Goal: Transaction & Acquisition: Book appointment/travel/reservation

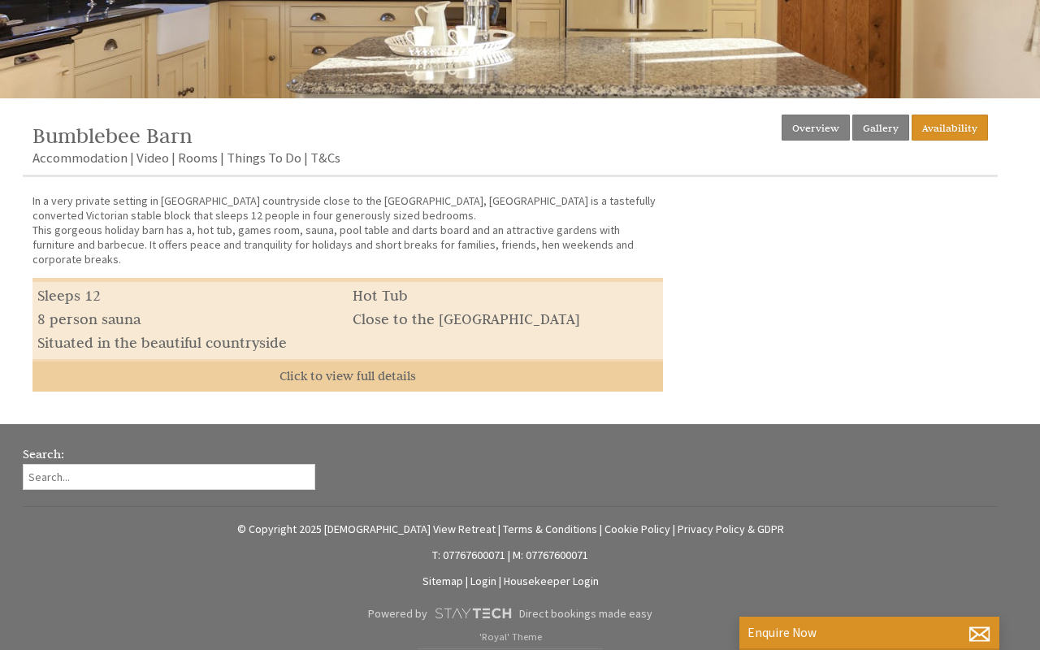
scroll to position [452, 0]
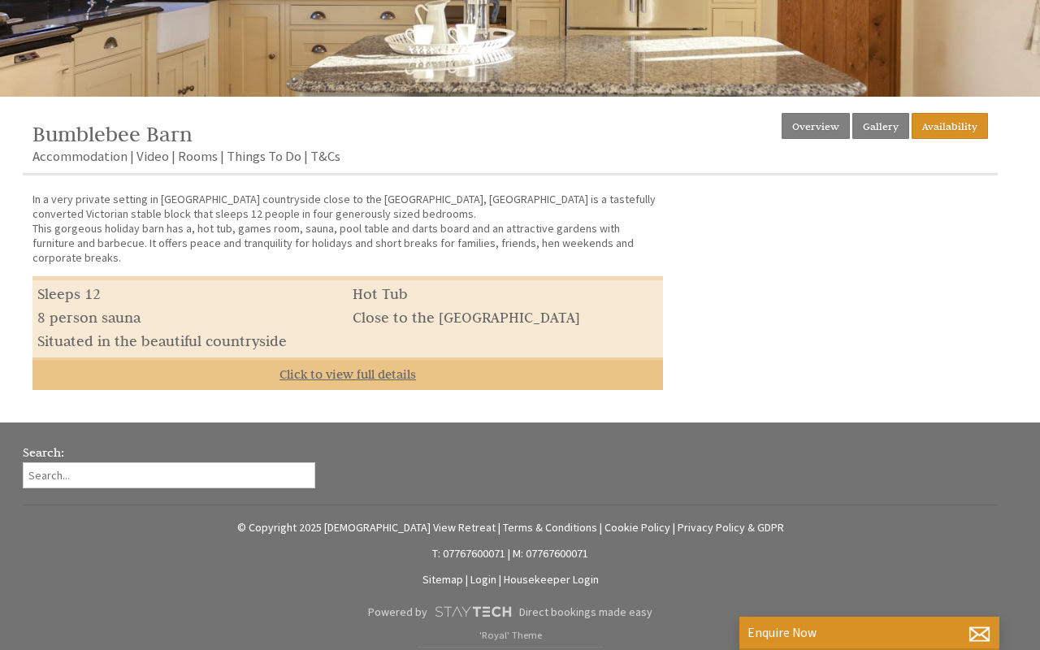
click at [355, 366] on link "Click to view full details" at bounding box center [348, 374] width 631 height 33
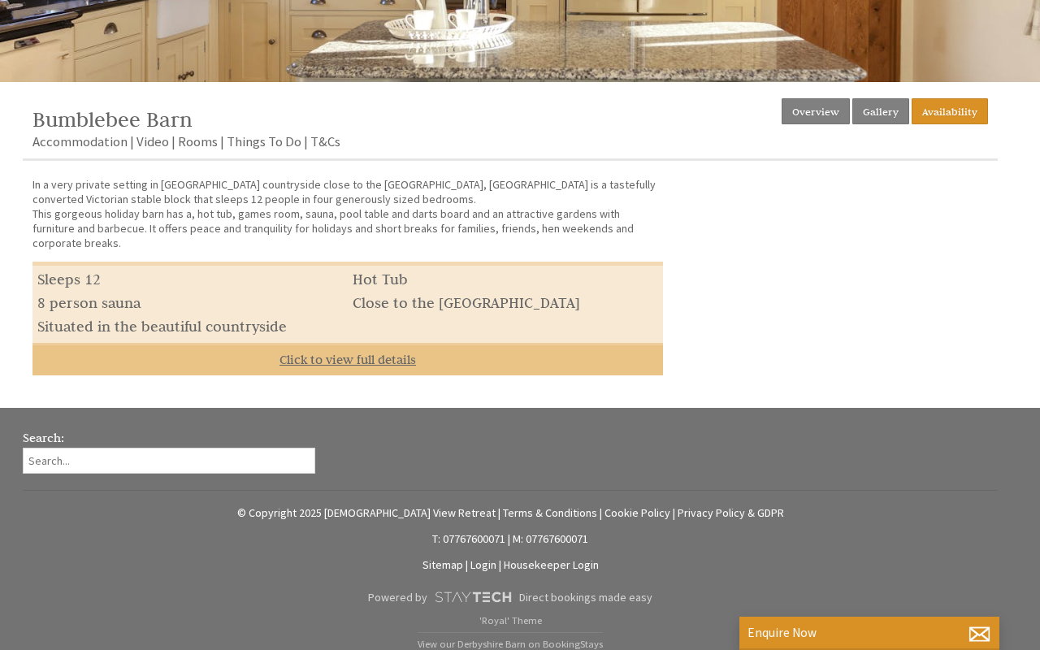
click at [353, 354] on link "Click to view full details" at bounding box center [348, 359] width 631 height 33
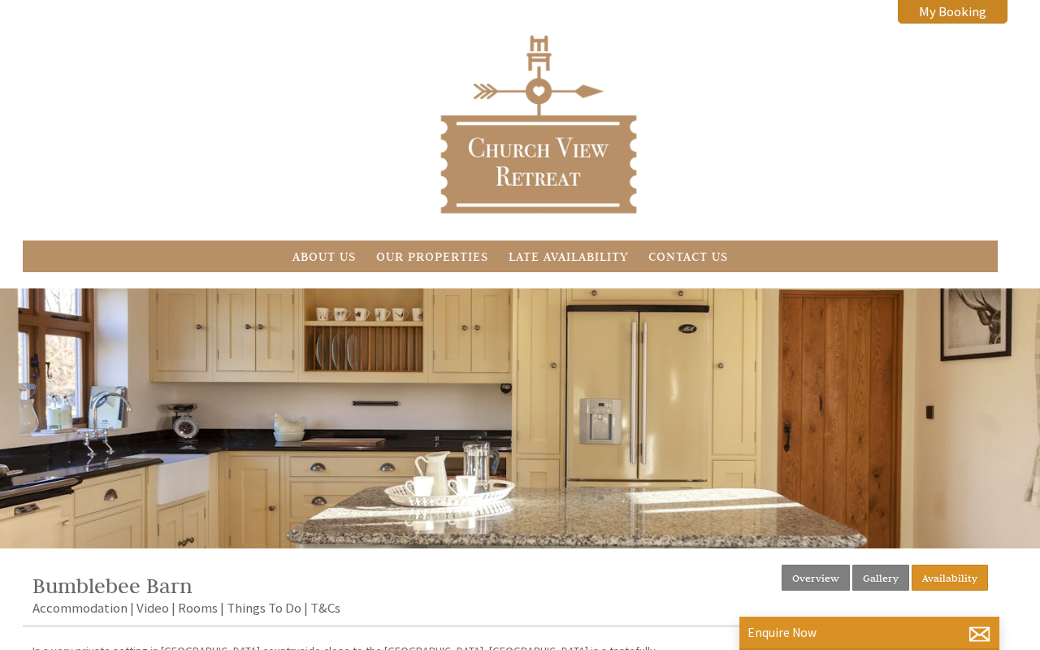
scroll to position [0, 0]
click at [453, 260] on link "Our Properties" at bounding box center [432, 256] width 112 height 15
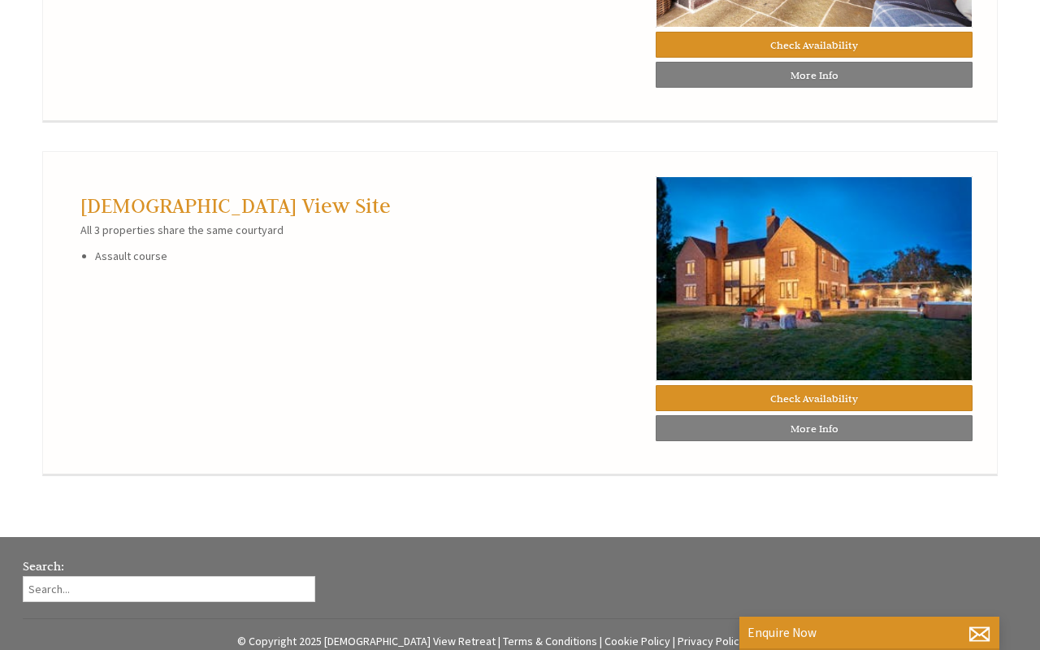
scroll to position [1785, 0]
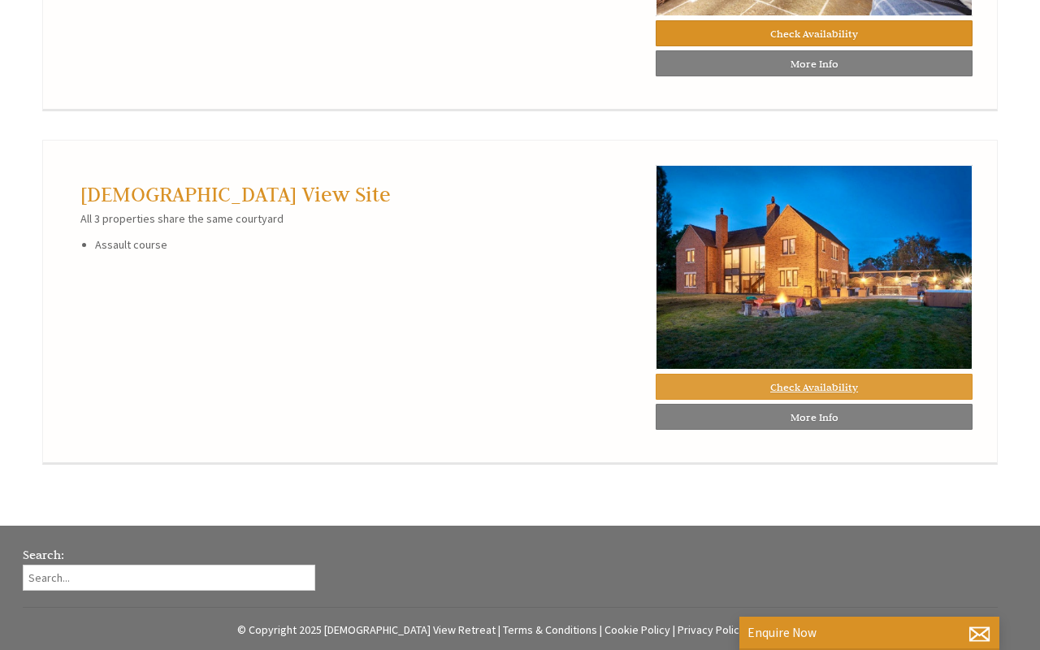
click at [789, 391] on link "Check Availability" at bounding box center [814, 387] width 317 height 26
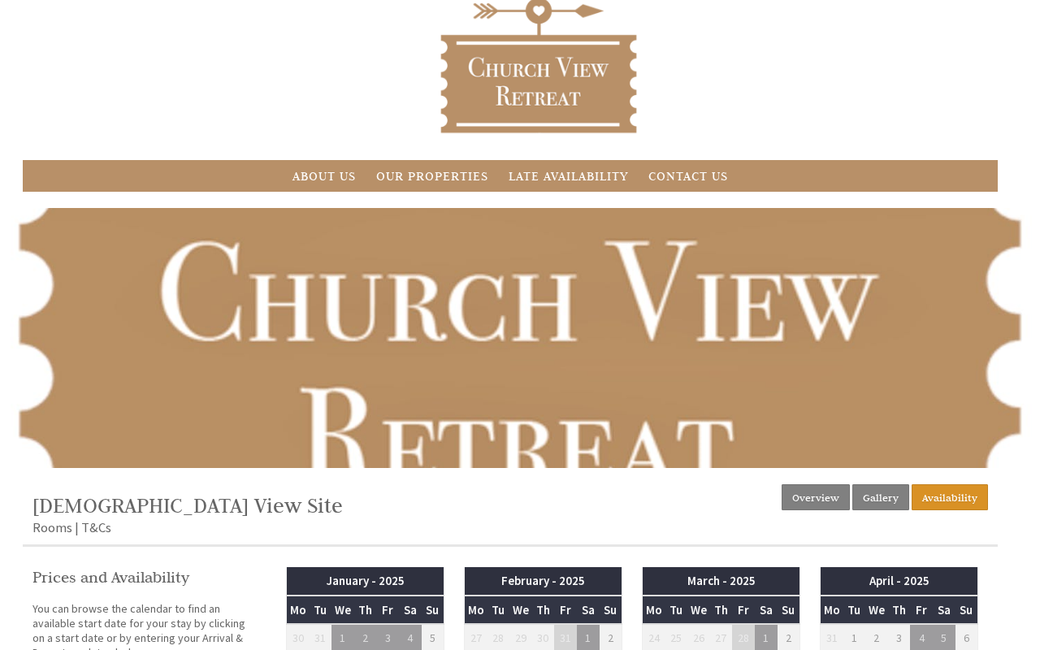
scroll to position [54, 0]
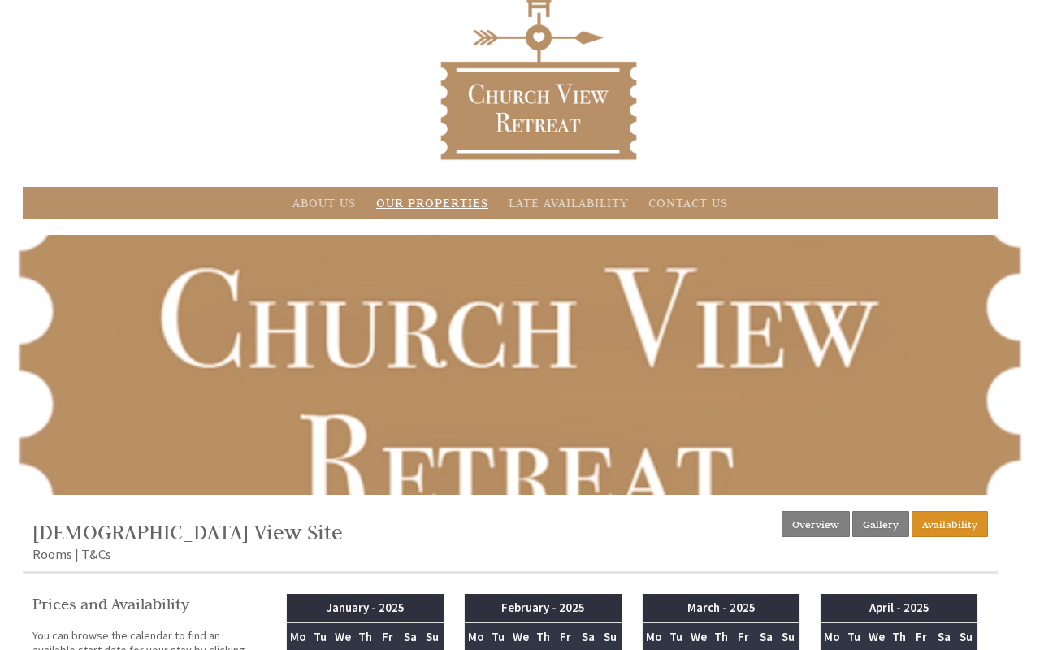
click at [424, 200] on link "Our Properties" at bounding box center [432, 202] width 112 height 15
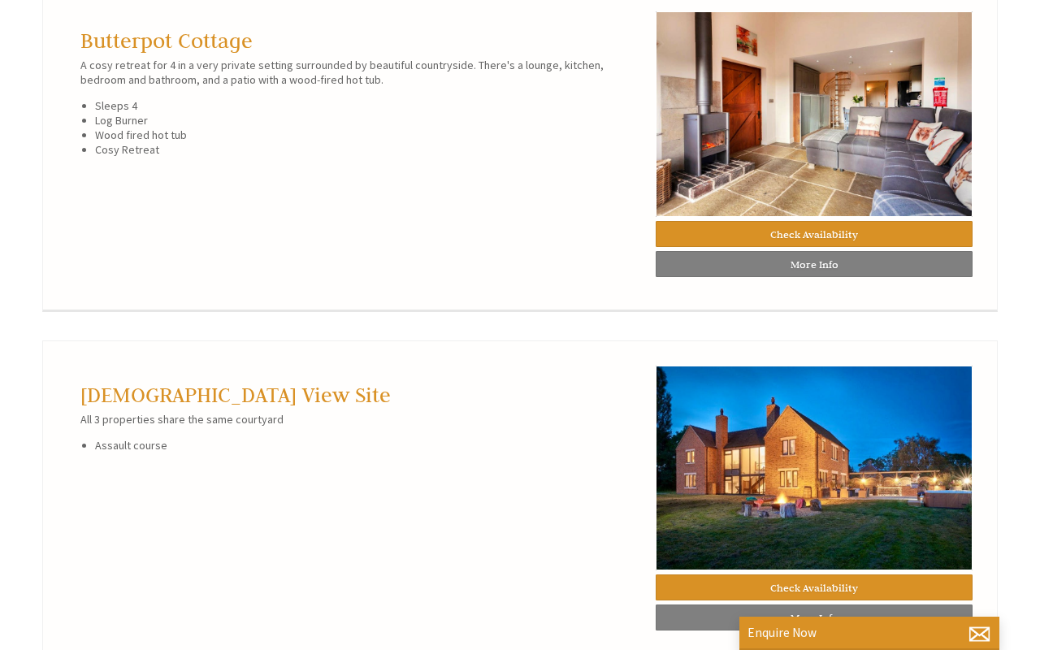
scroll to position [1589, 0]
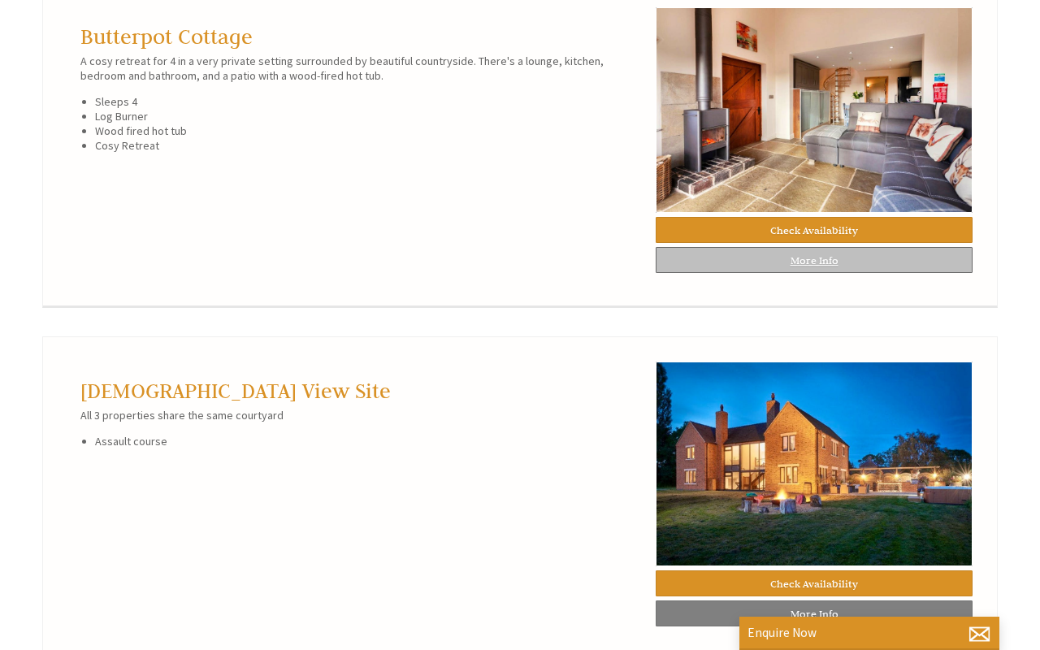
click at [823, 266] on link "More Info" at bounding box center [814, 260] width 317 height 26
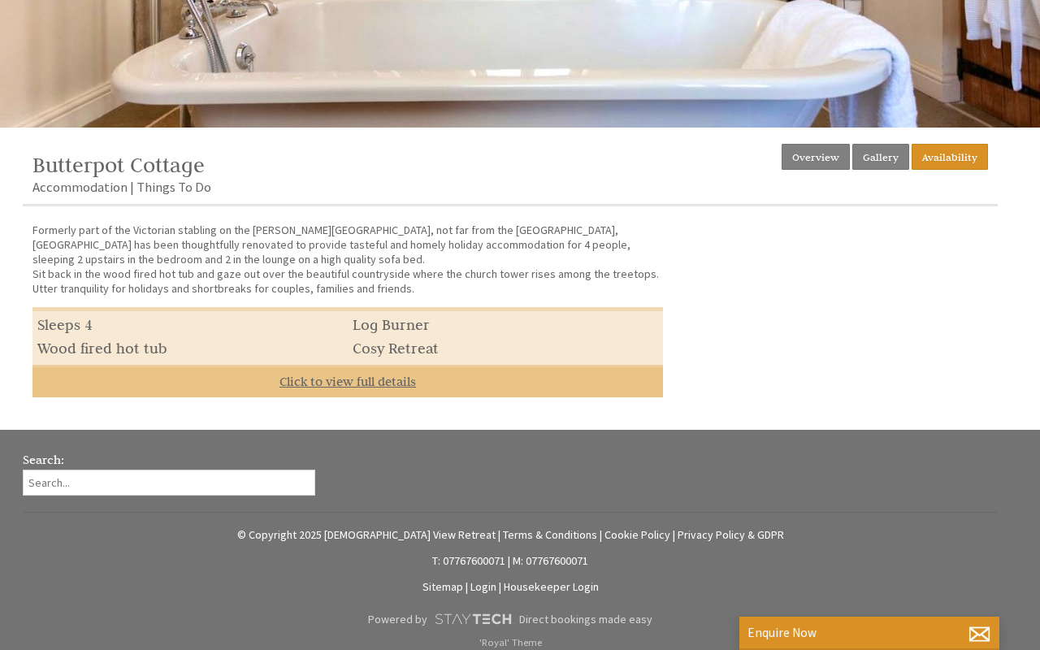
click at [422, 382] on link "Click to view full details" at bounding box center [348, 381] width 631 height 33
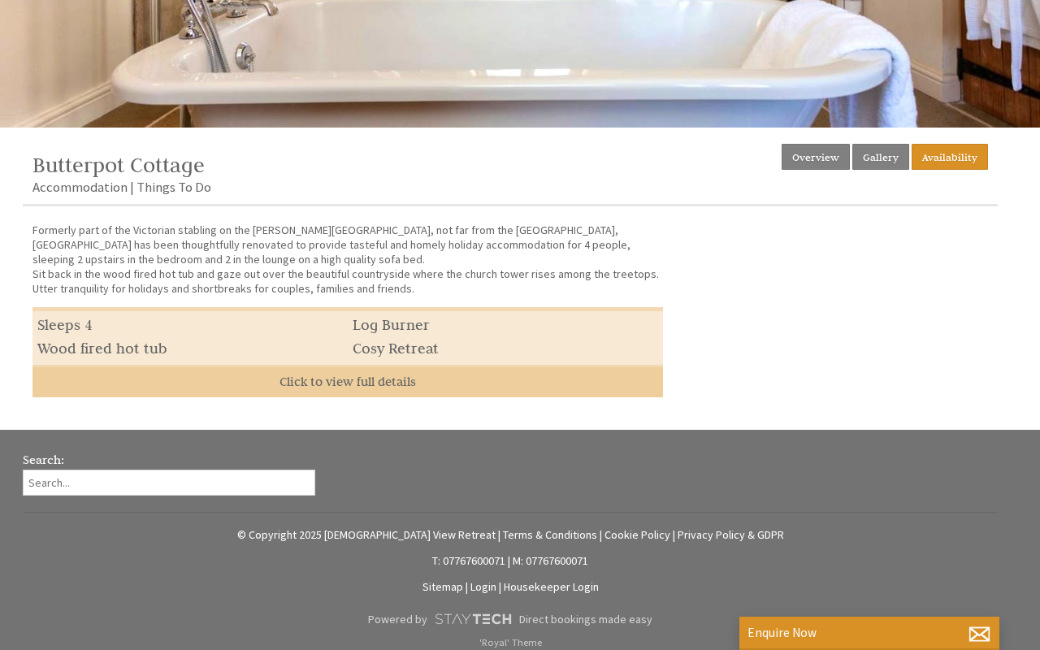
scroll to position [458, 0]
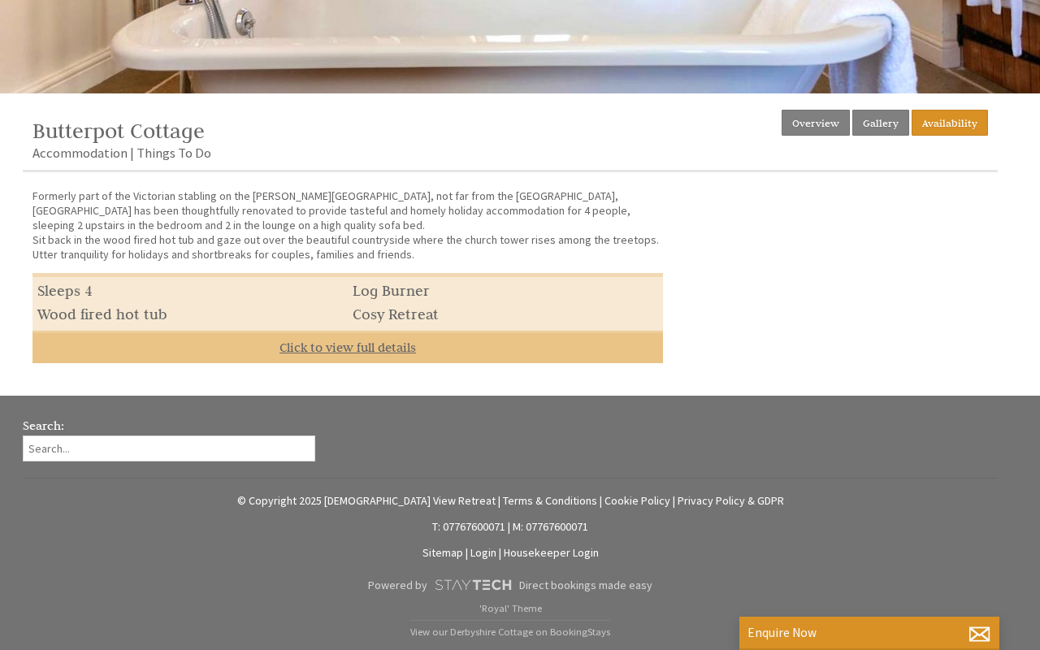
click at [409, 349] on link "Click to view full details" at bounding box center [348, 347] width 631 height 33
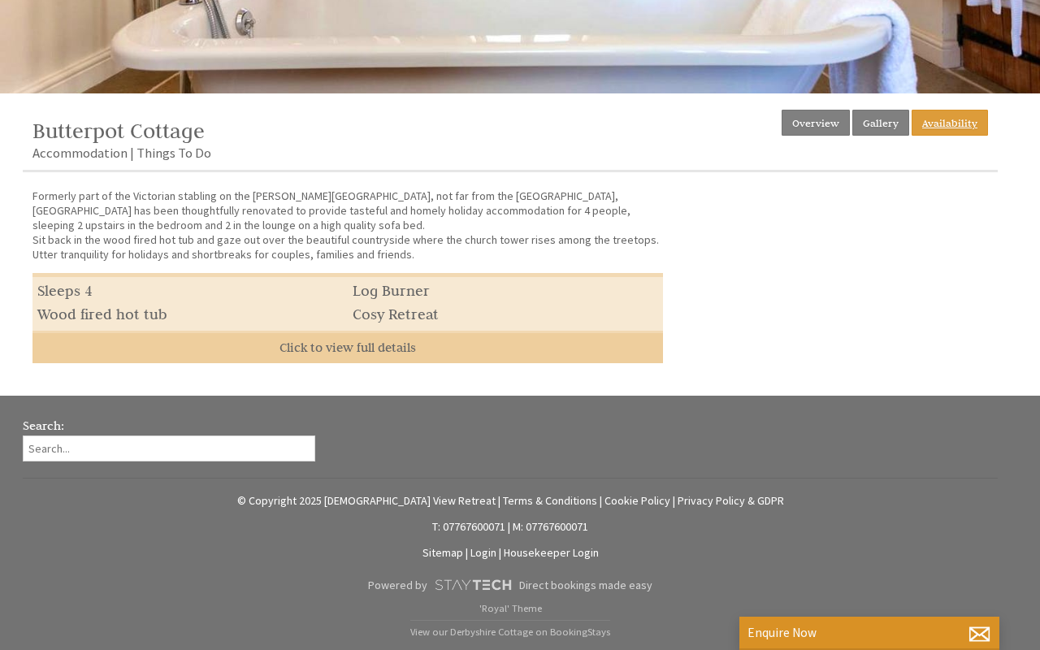
click at [965, 124] on link "Availability" at bounding box center [950, 123] width 76 height 26
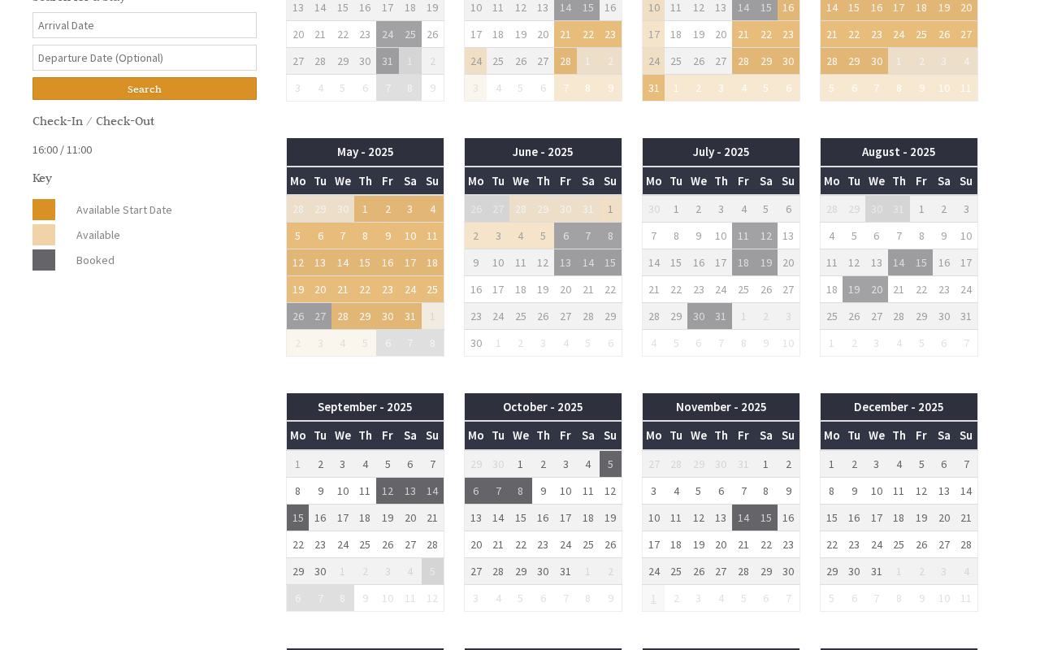
scroll to position [761, 0]
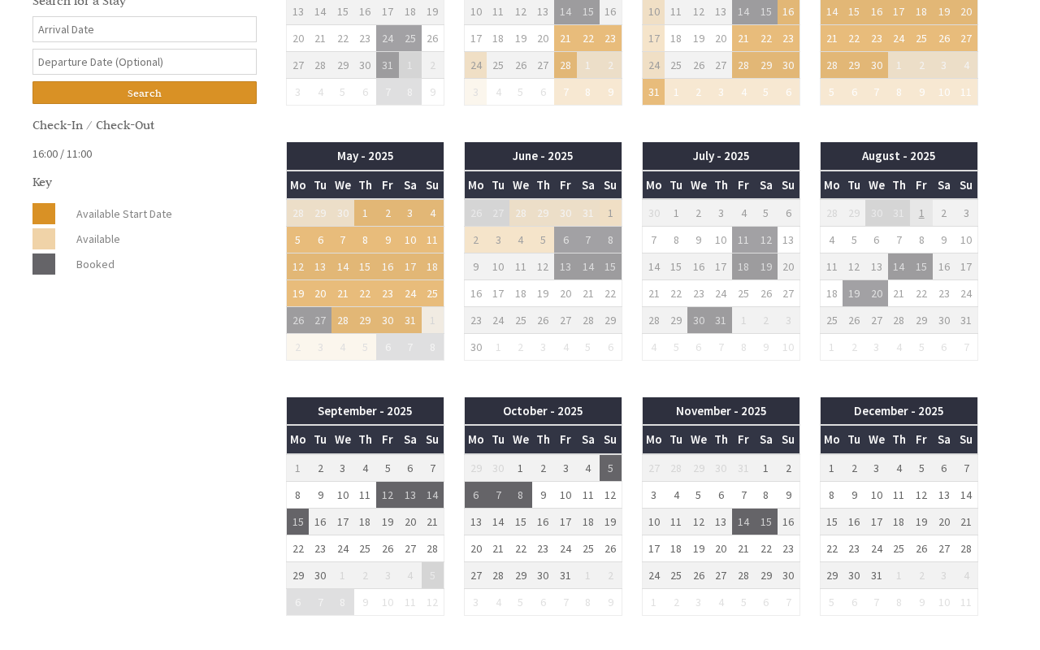
click at [929, 214] on td "1" at bounding box center [921, 213] width 23 height 28
click at [371, 215] on td "1" at bounding box center [365, 213] width 23 height 28
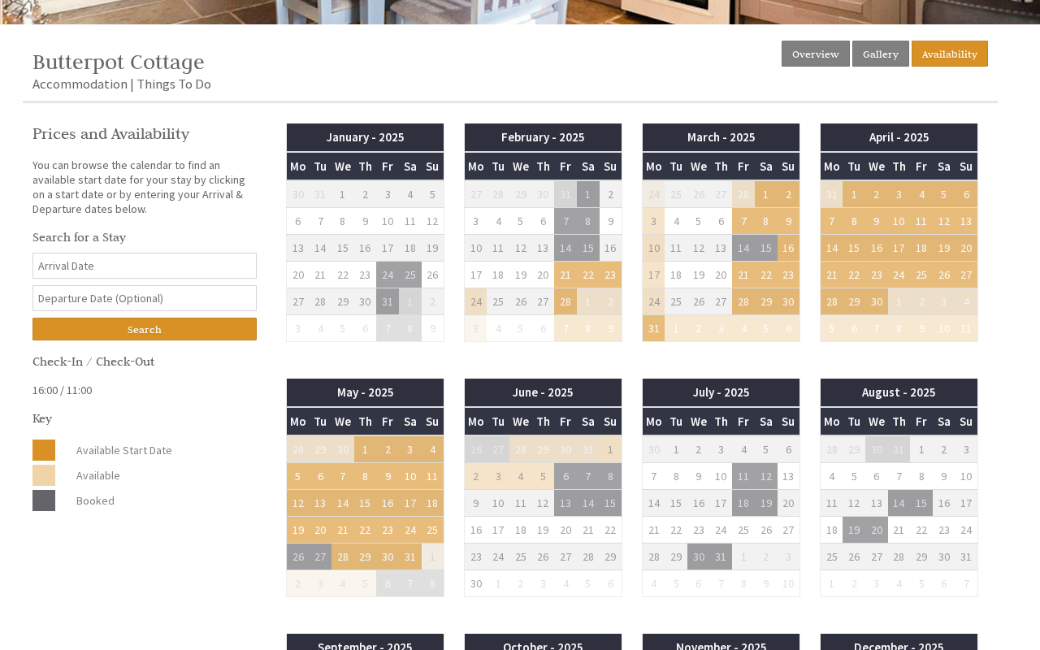
scroll to position [525, 0]
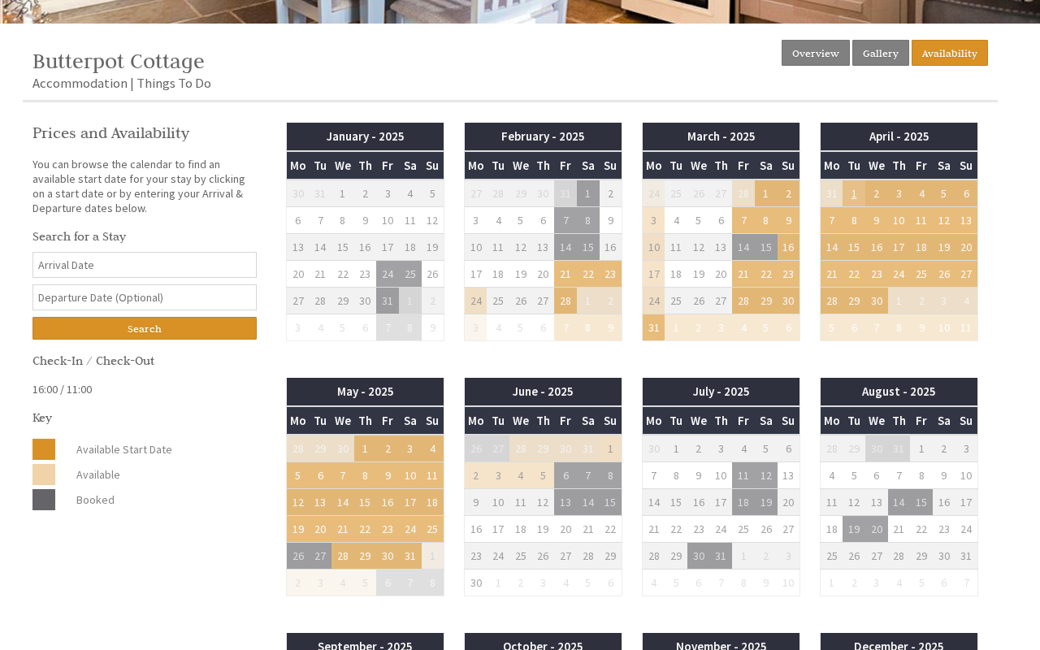
click at [858, 196] on td "1" at bounding box center [854, 194] width 23 height 28
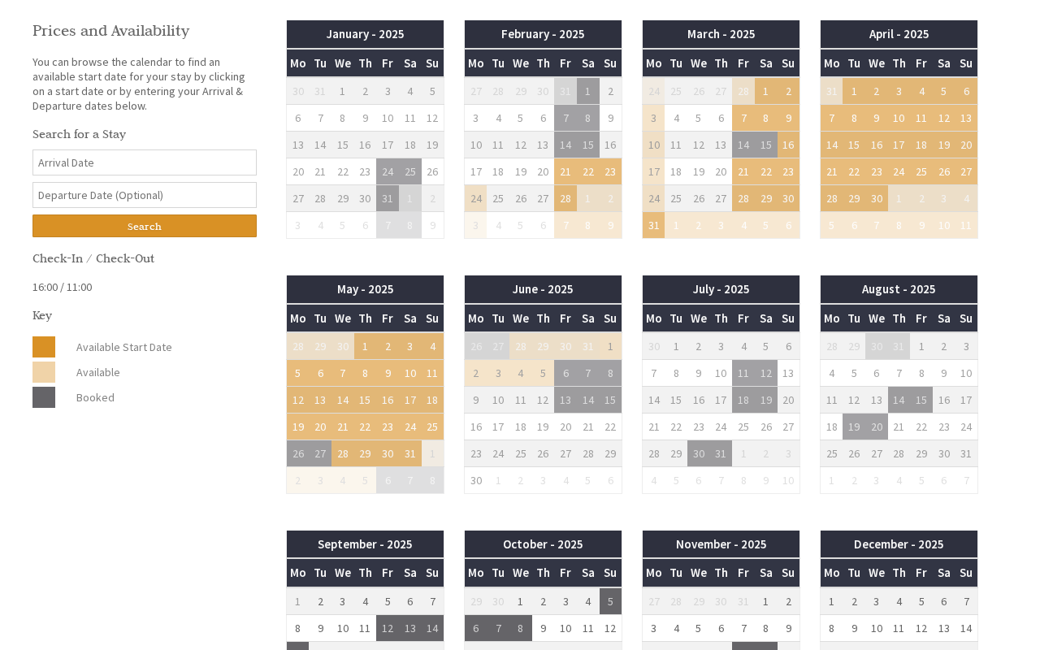
scroll to position [625, 0]
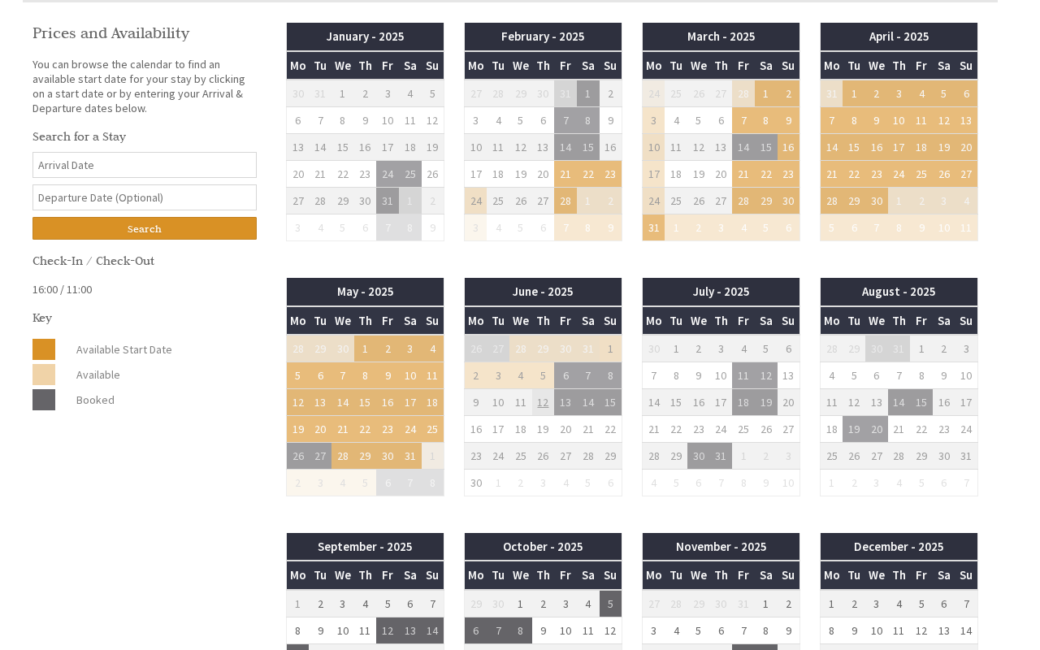
click at [547, 399] on td "12" at bounding box center [543, 401] width 23 height 27
click at [692, 396] on td "16" at bounding box center [699, 401] width 23 height 27
click at [142, 163] on input "Date" at bounding box center [145, 165] width 224 height 26
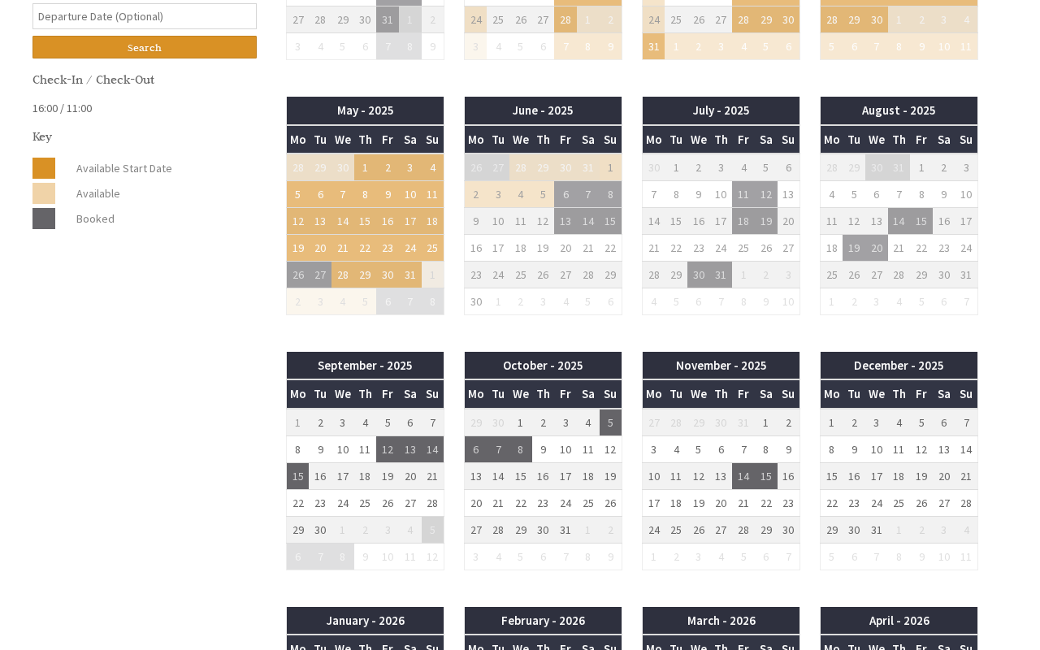
scroll to position [802, 0]
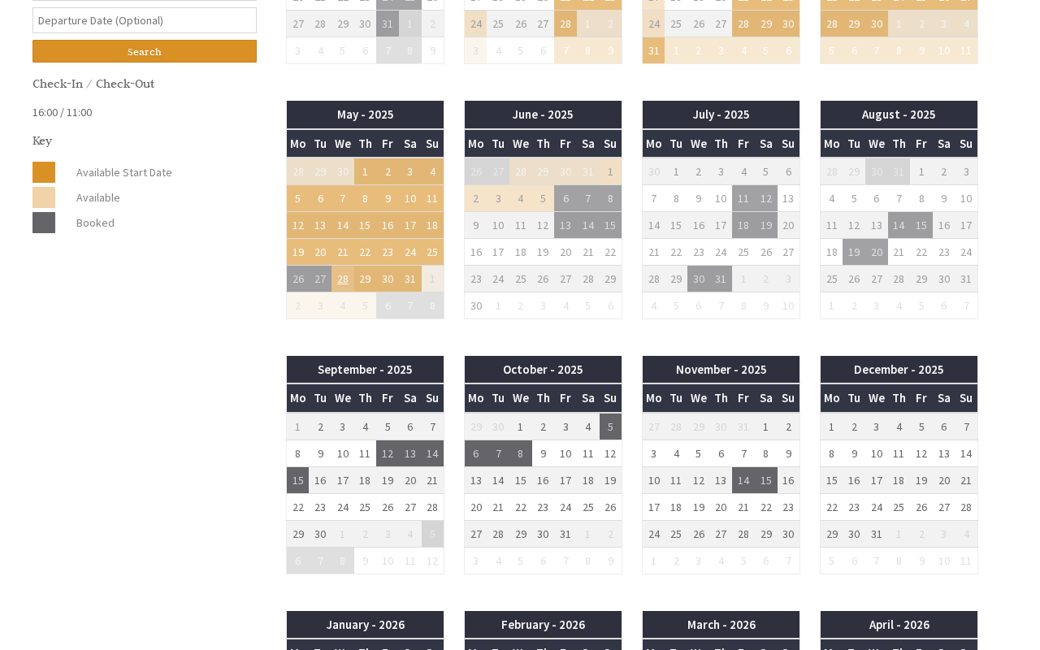
click at [336, 275] on td "28" at bounding box center [343, 278] width 23 height 27
click at [344, 277] on td "28" at bounding box center [343, 278] width 23 height 27
click at [498, 198] on td "3" at bounding box center [498, 197] width 23 height 27
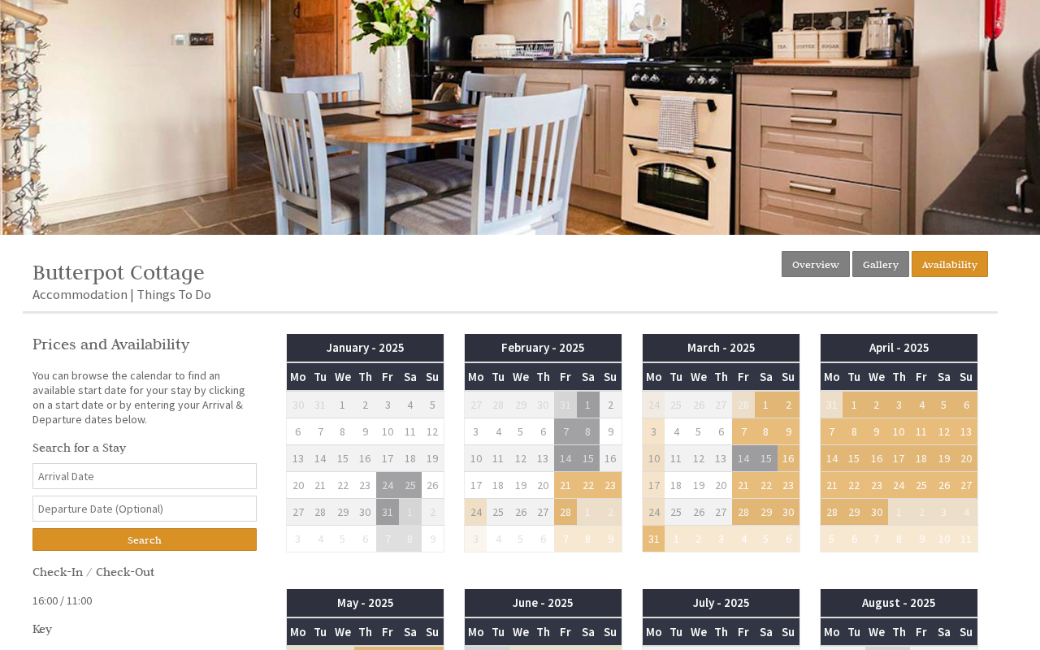
scroll to position [314, 0]
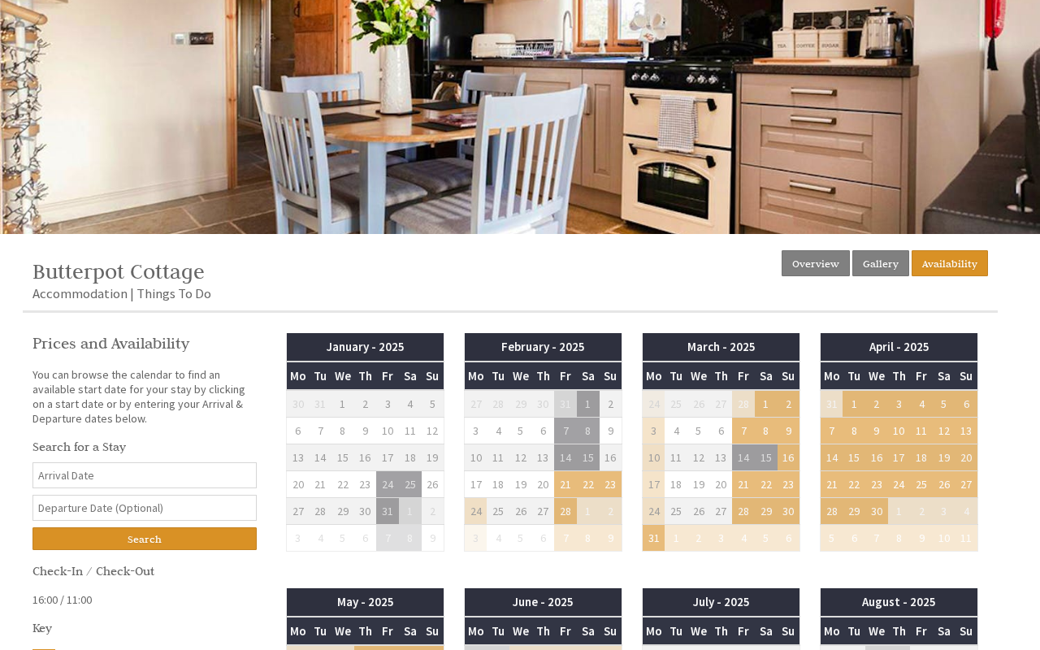
click at [134, 469] on input "Date" at bounding box center [145, 475] width 224 height 26
type input "-"
type input "01/08/26"
click at [127, 514] on input "text" at bounding box center [145, 508] width 224 height 26
type input "04/08/26"
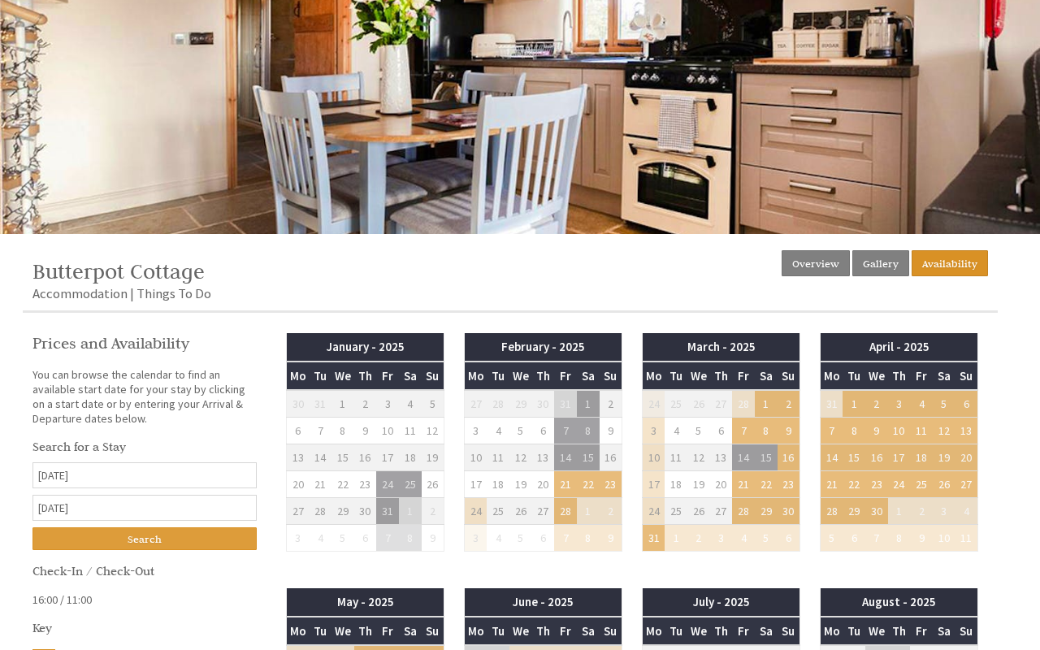
click at [128, 537] on input "Search" at bounding box center [145, 538] width 224 height 23
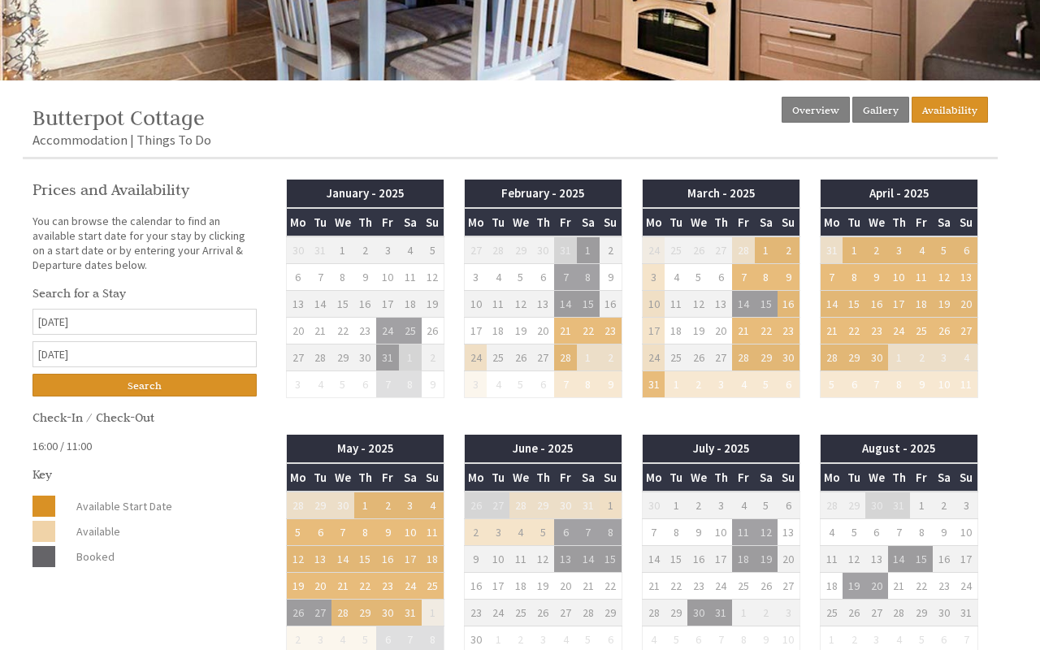
scroll to position [472, 0]
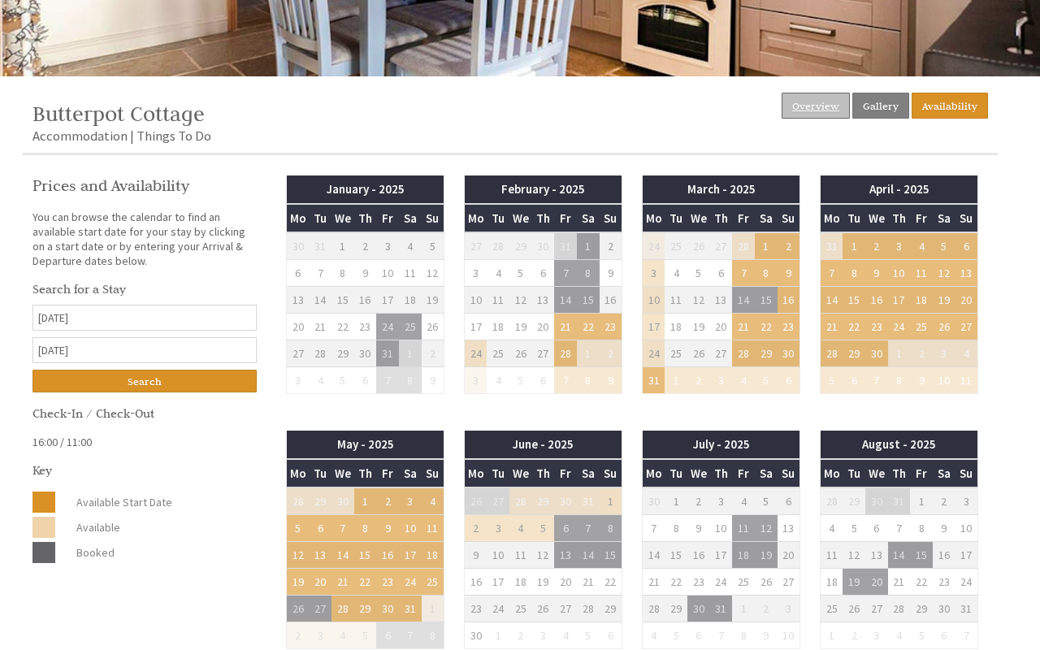
click at [825, 101] on link "Overview" at bounding box center [816, 106] width 68 height 26
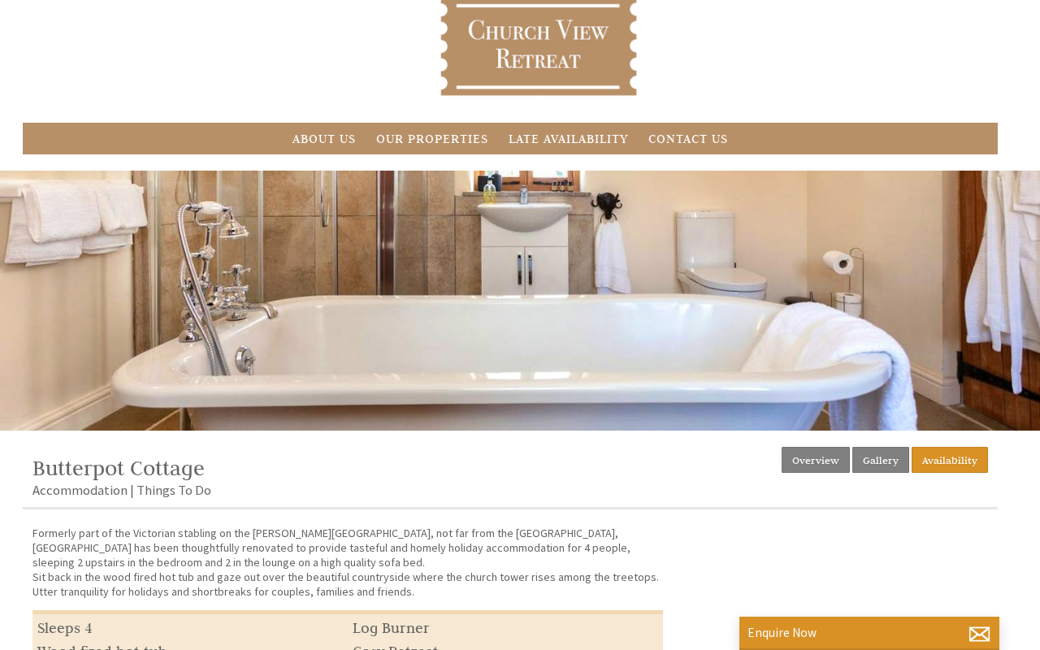
scroll to position [117, 0]
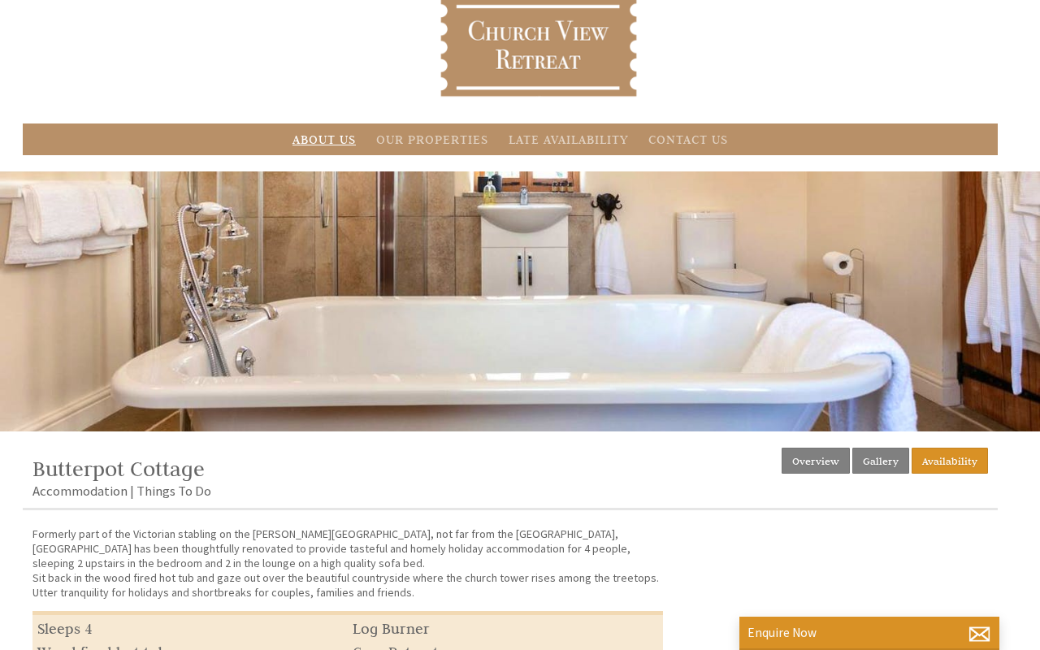
click at [338, 138] on link "About Us" at bounding box center [324, 139] width 63 height 15
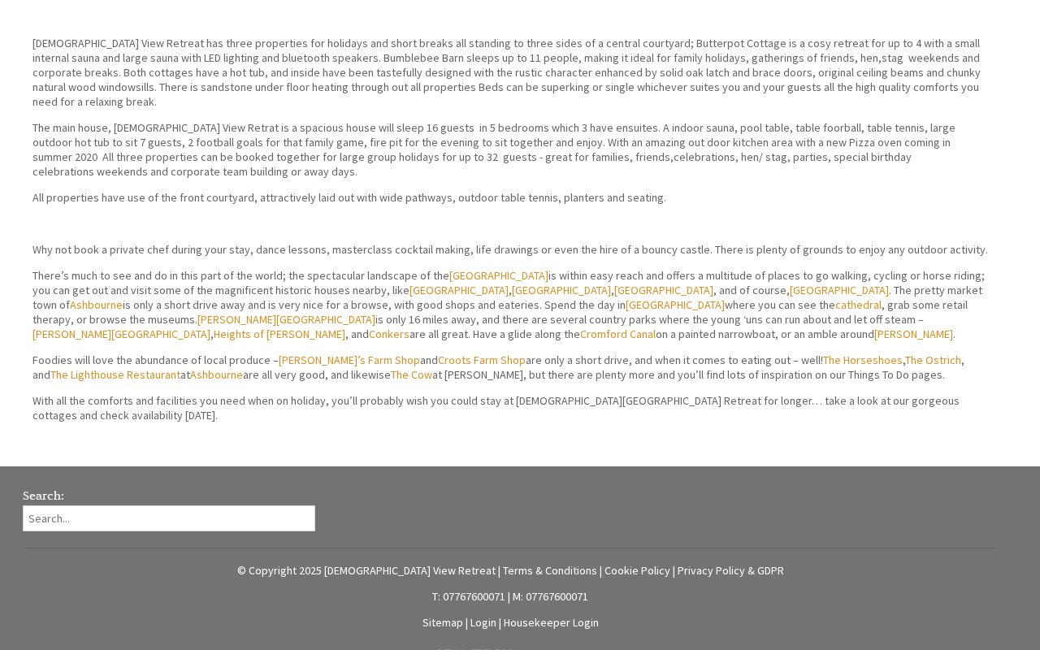
scroll to position [675, 0]
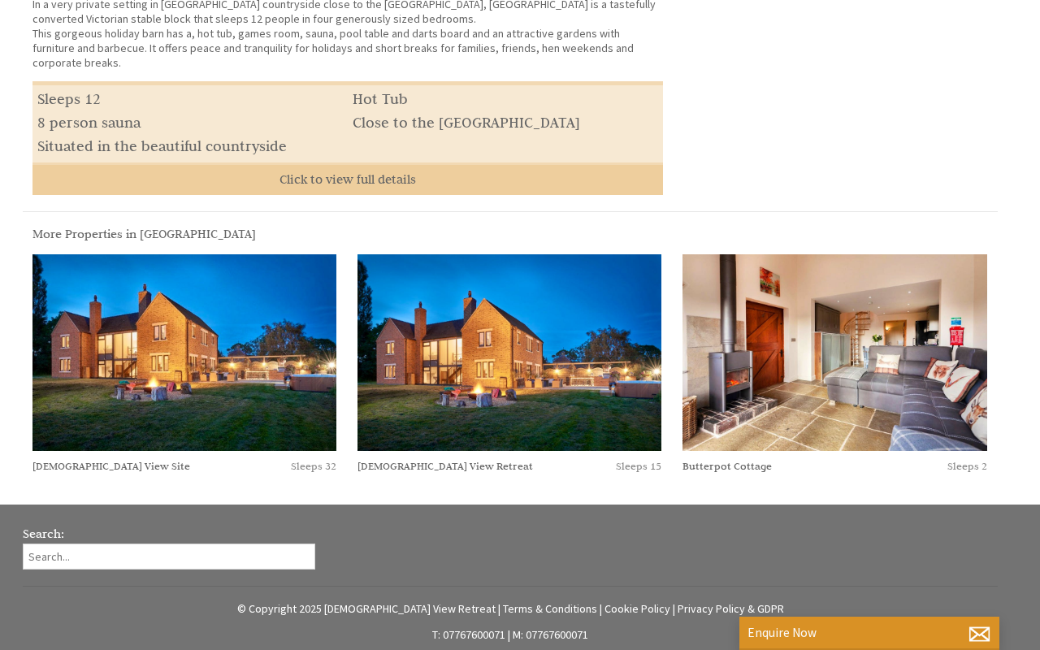
scroll to position [649, 0]
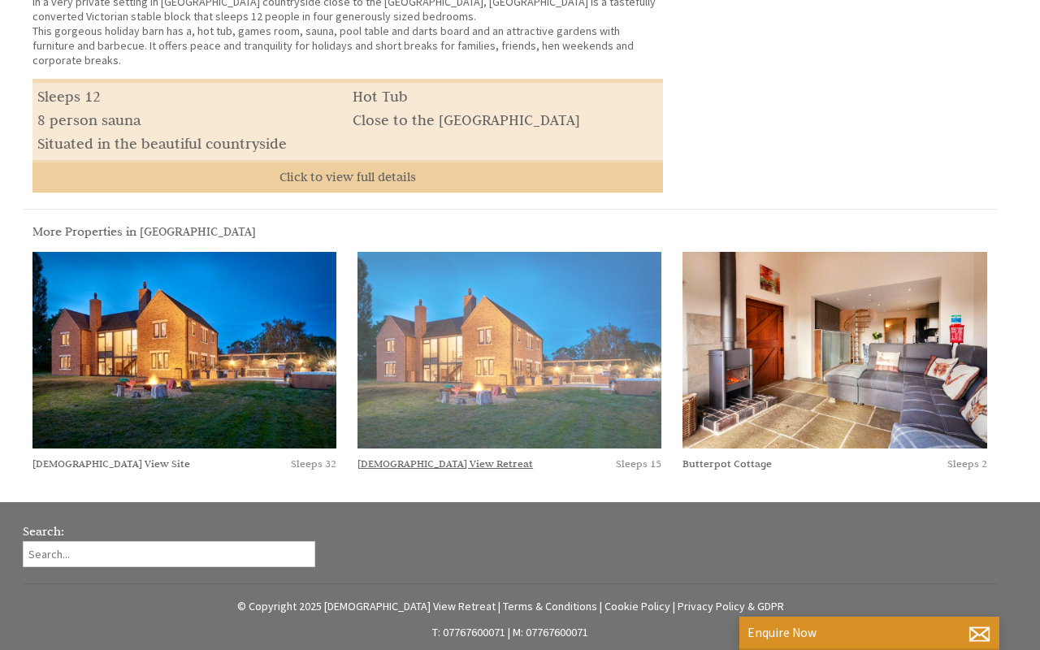
click at [479, 418] on img at bounding box center [510, 350] width 304 height 197
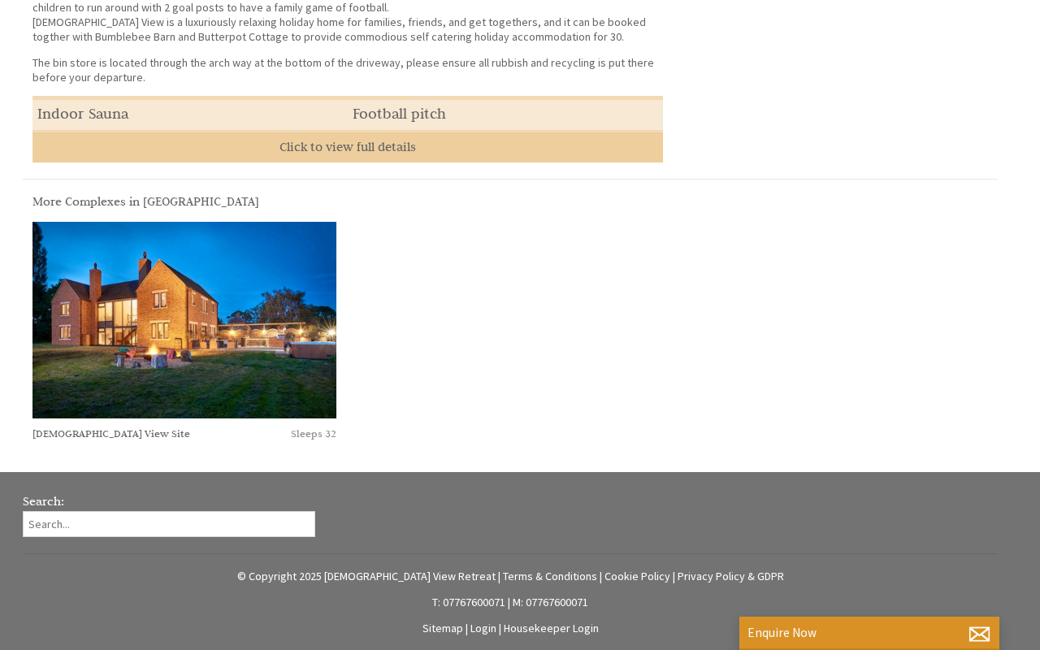
scroll to position [680, 0]
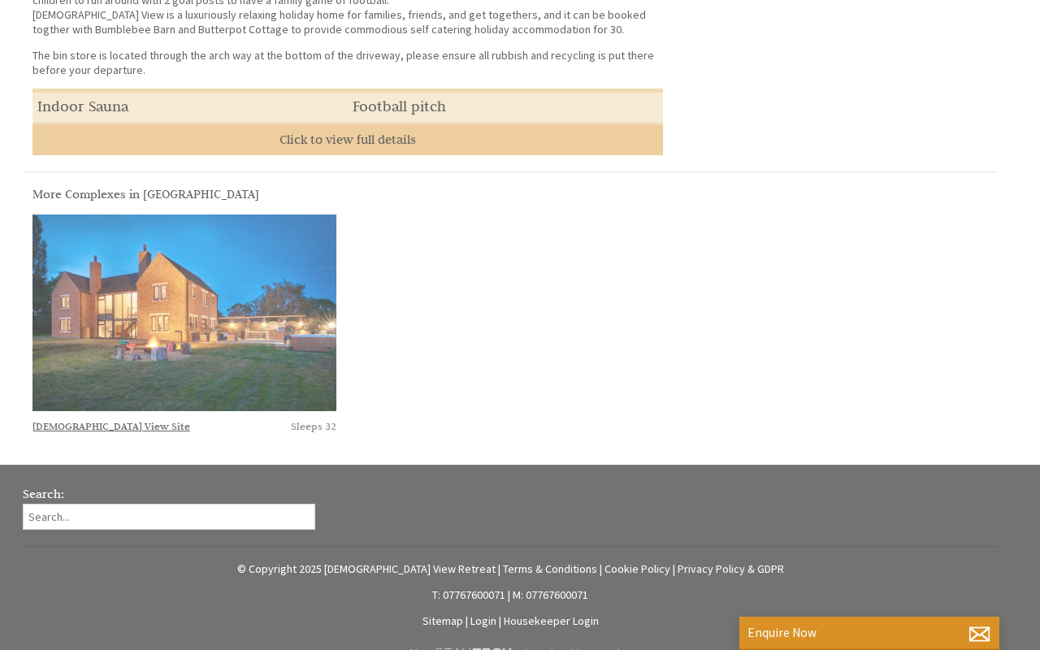
click at [223, 377] on img at bounding box center [185, 313] width 304 height 197
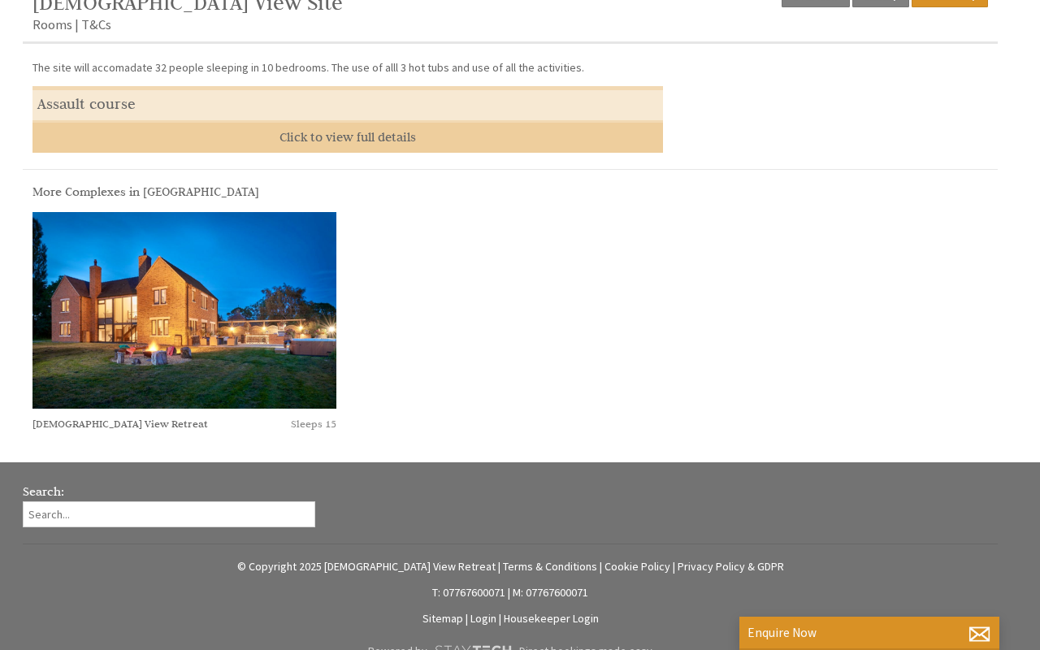
scroll to position [591, 0]
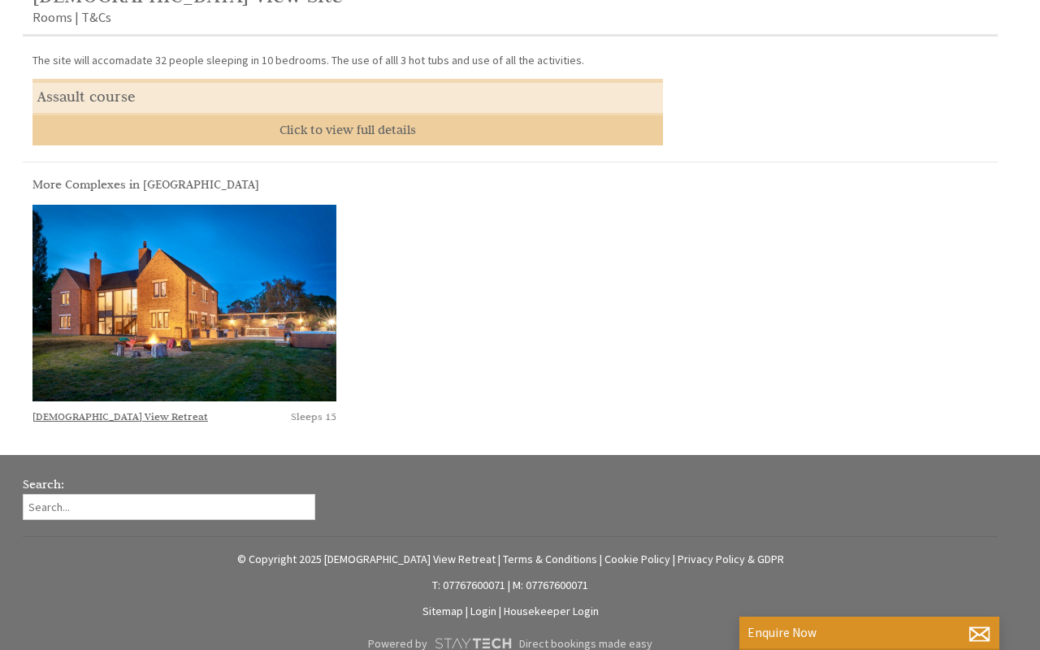
click at [139, 401] on li "[DEMOGRAPHIC_DATA] View Retreat Sleeps 15" at bounding box center [185, 314] width 304 height 218
click at [97, 414] on link "[DEMOGRAPHIC_DATA] View Retreat" at bounding box center [121, 416] width 176 height 13
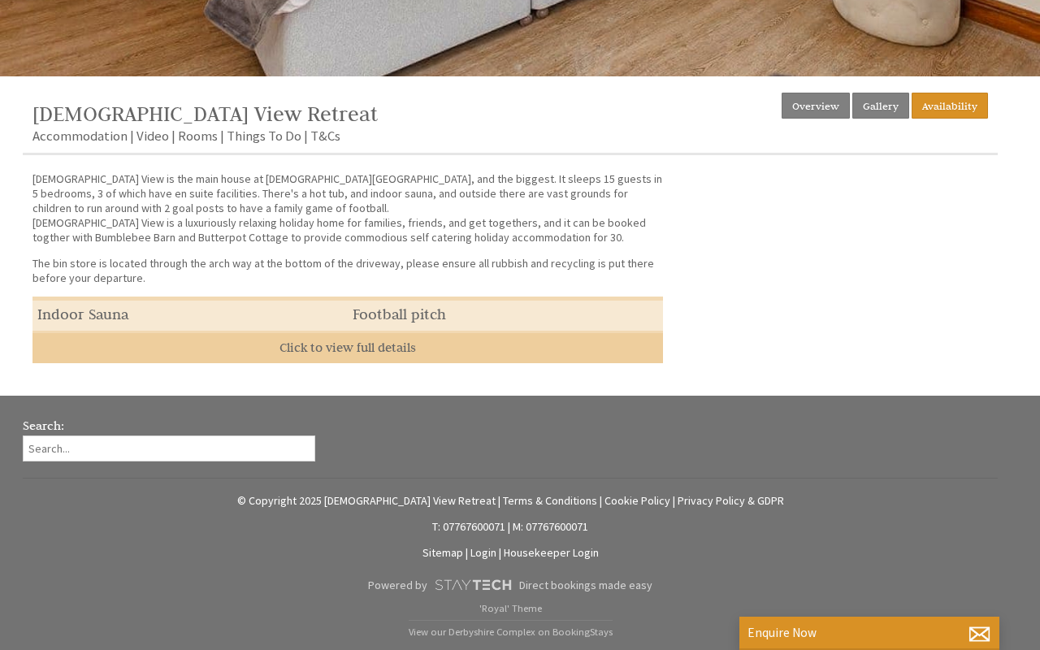
scroll to position [475, 0]
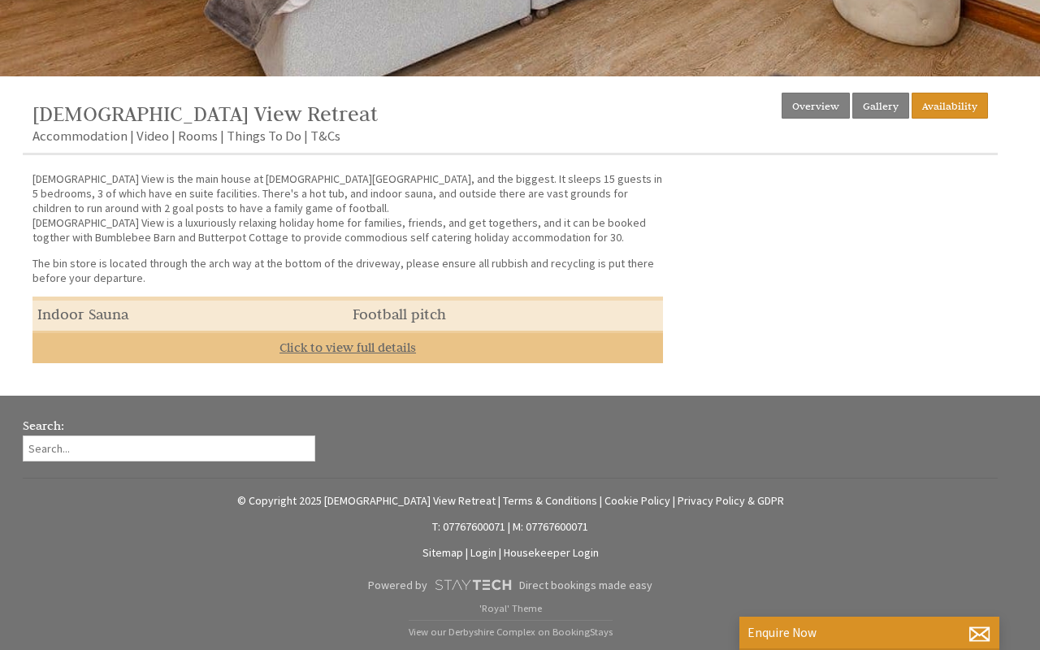
click at [337, 346] on link "Click to view full details" at bounding box center [348, 347] width 631 height 33
click at [338, 337] on link "Click to view full details" at bounding box center [348, 347] width 631 height 33
click at [341, 345] on link "Click to view full details" at bounding box center [348, 347] width 631 height 33
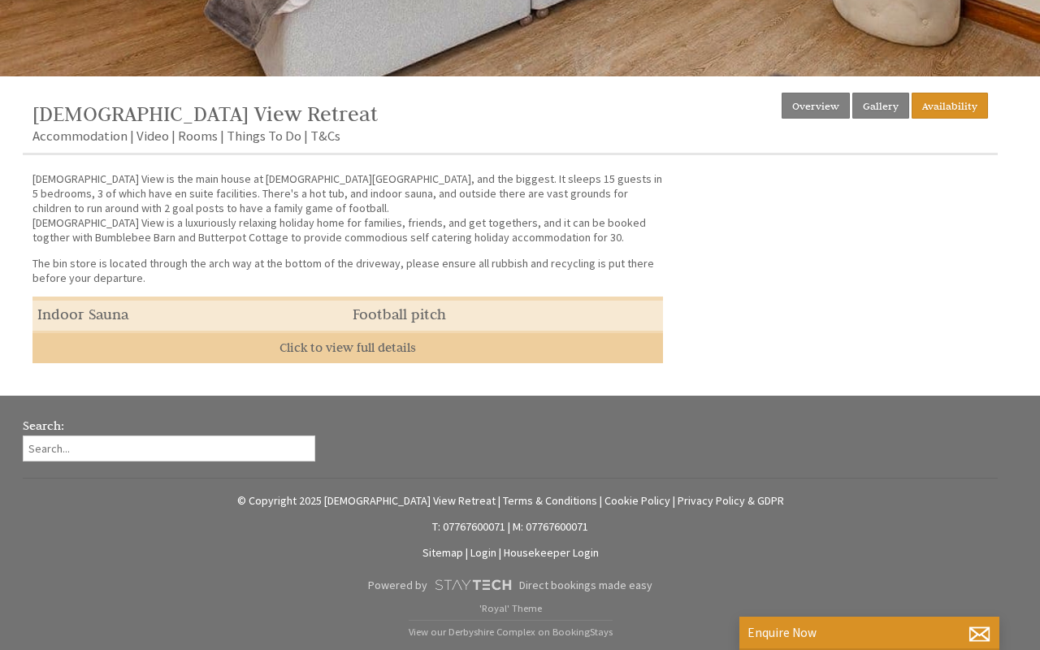
click at [817, 119] on ul "Overview Gallery Availability" at bounding box center [885, 109] width 206 height 33
click at [812, 106] on link "Overview" at bounding box center [816, 106] width 68 height 26
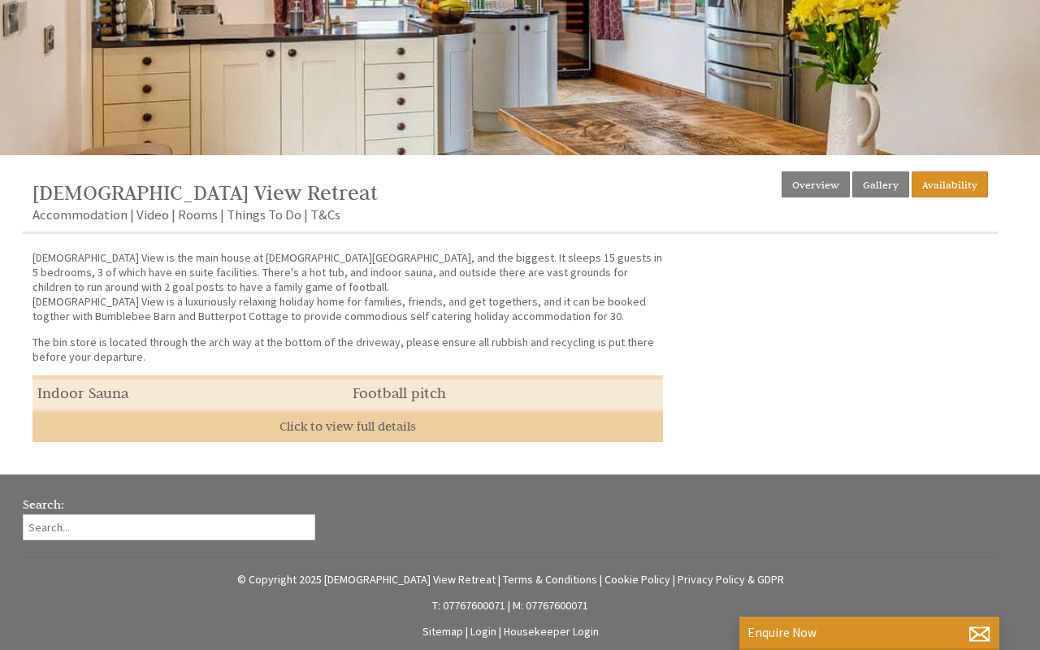
scroll to position [398, 0]
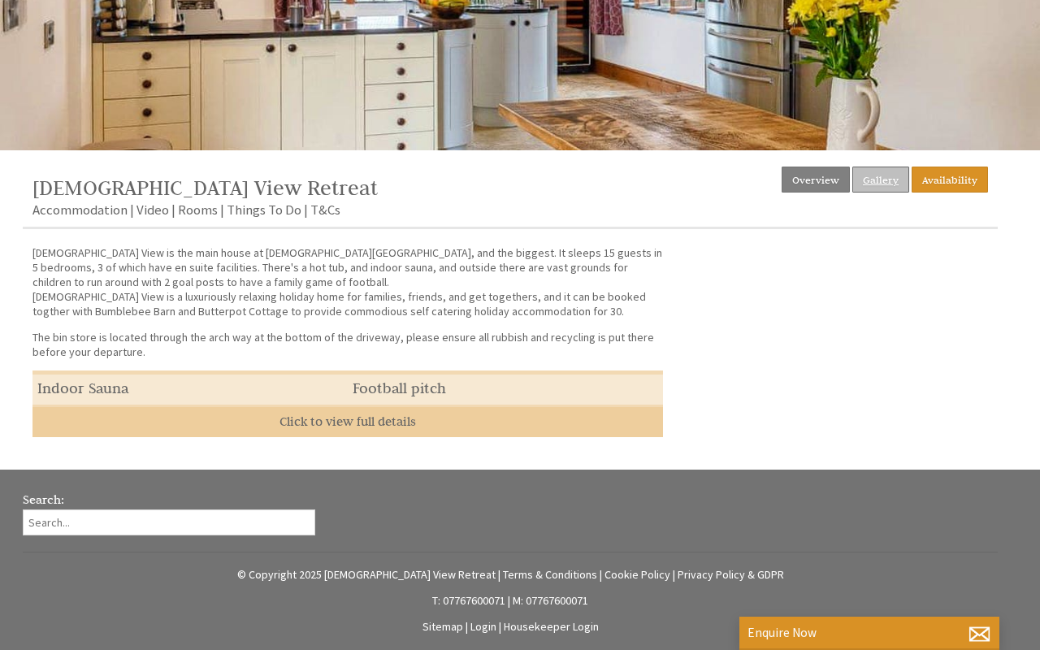
click at [900, 176] on link "Gallery" at bounding box center [880, 180] width 57 height 26
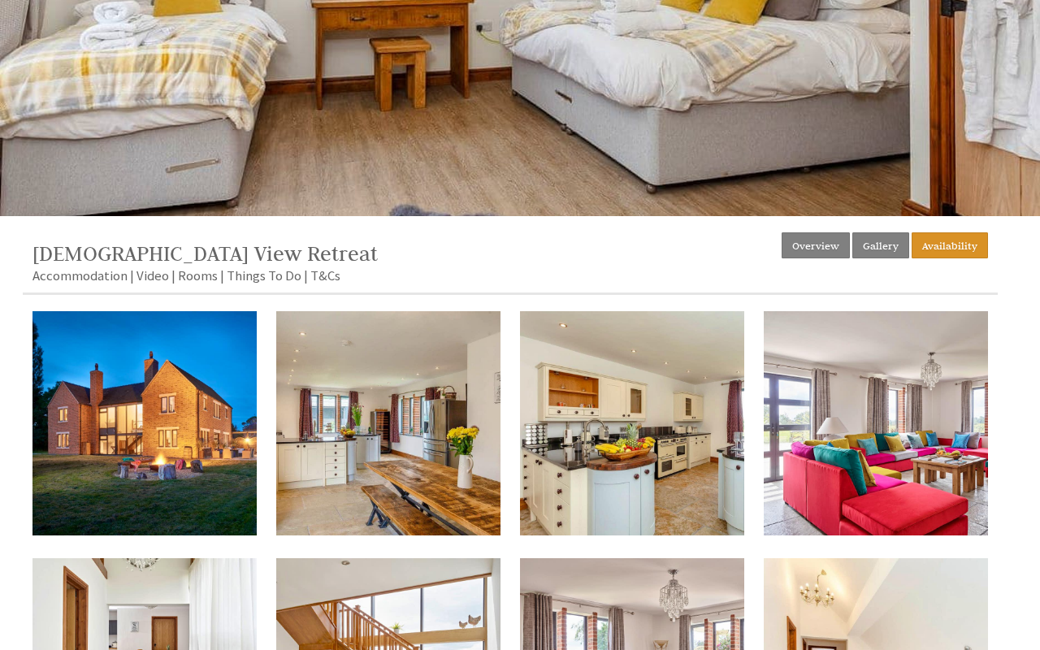
scroll to position [362, 0]
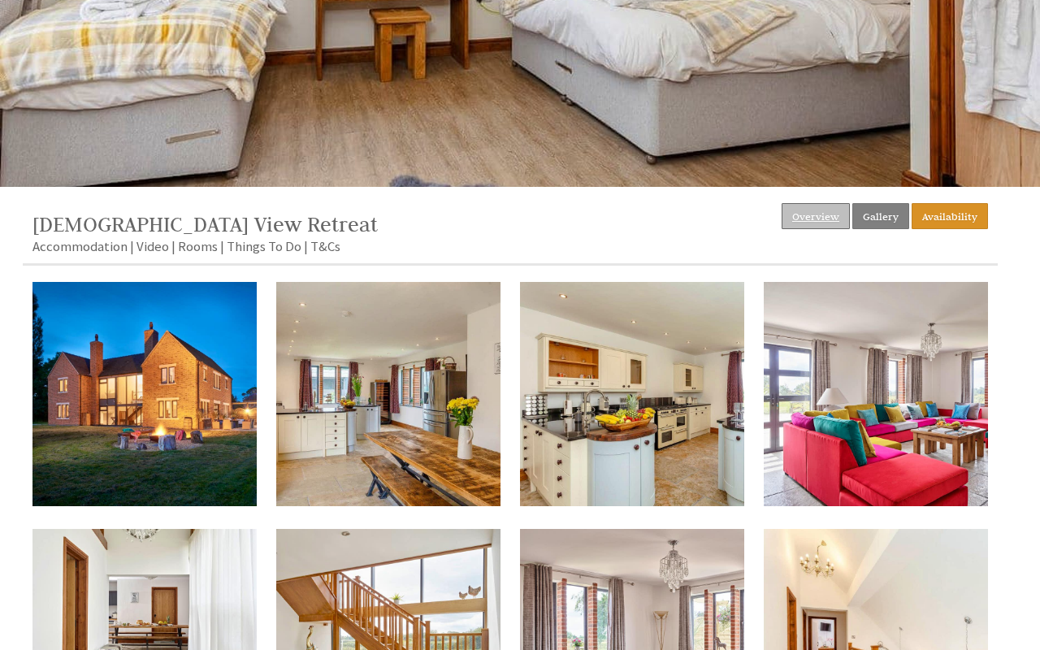
click at [833, 218] on link "Overview" at bounding box center [816, 216] width 68 height 26
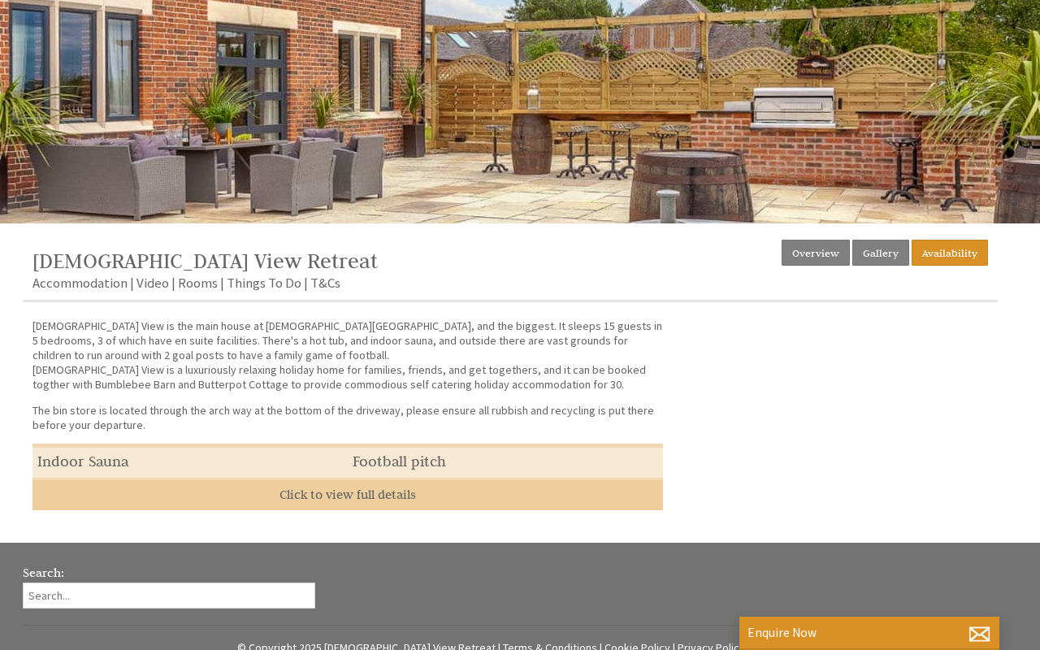
scroll to position [336, 0]
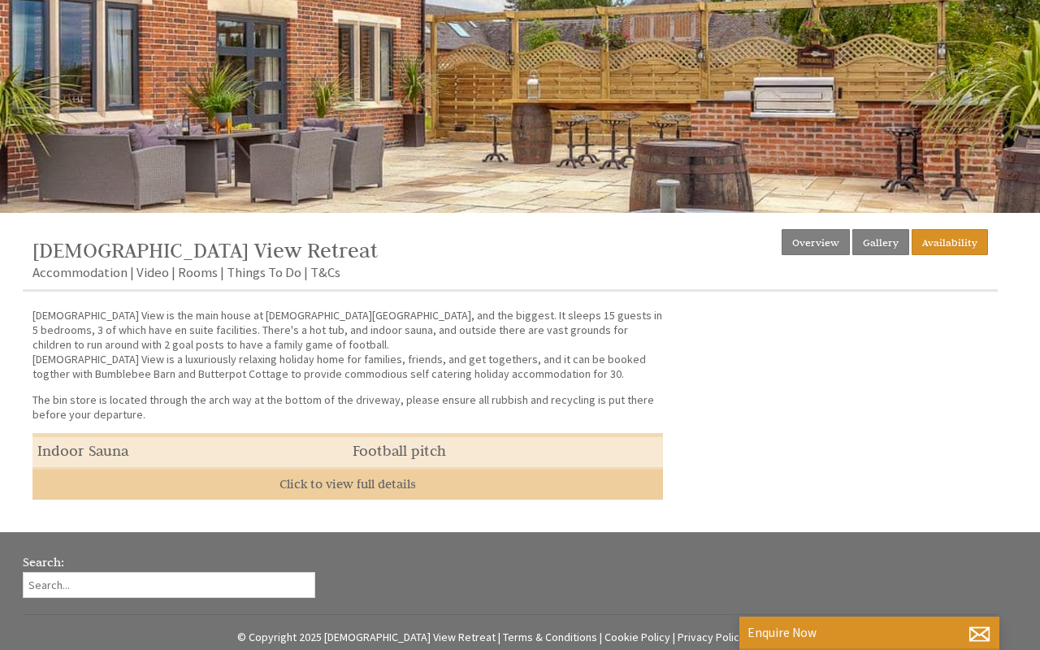
drag, startPoint x: 497, startPoint y: 313, endPoint x: 575, endPoint y: 393, distance: 112.1
click at [575, 393] on div "Church View is the main house at Church View Farm Retreat, and the biggest. It …" at bounding box center [348, 370] width 631 height 125
click at [703, 345] on div "Properties Church View Retreat Overview Gallery Availability Accommodation Vide…" at bounding box center [510, 364] width 975 height 271
click at [880, 236] on link "Gallery" at bounding box center [880, 242] width 57 height 26
